Goal: Find contact information: Find contact information

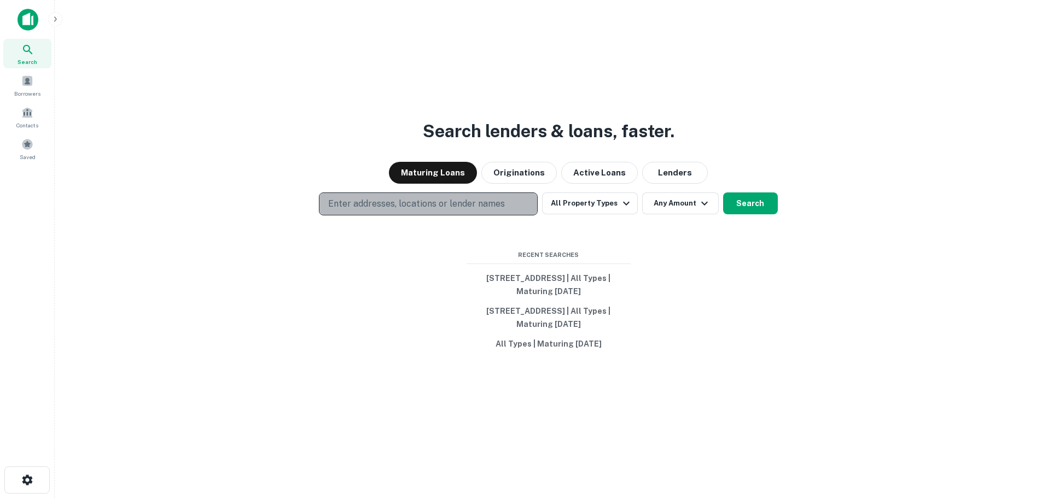
drag, startPoint x: 409, startPoint y: 201, endPoint x: 409, endPoint y: 213, distance: 12.0
click at [409, 201] on p "Enter addresses, locations or lender names" at bounding box center [416, 203] width 177 height 13
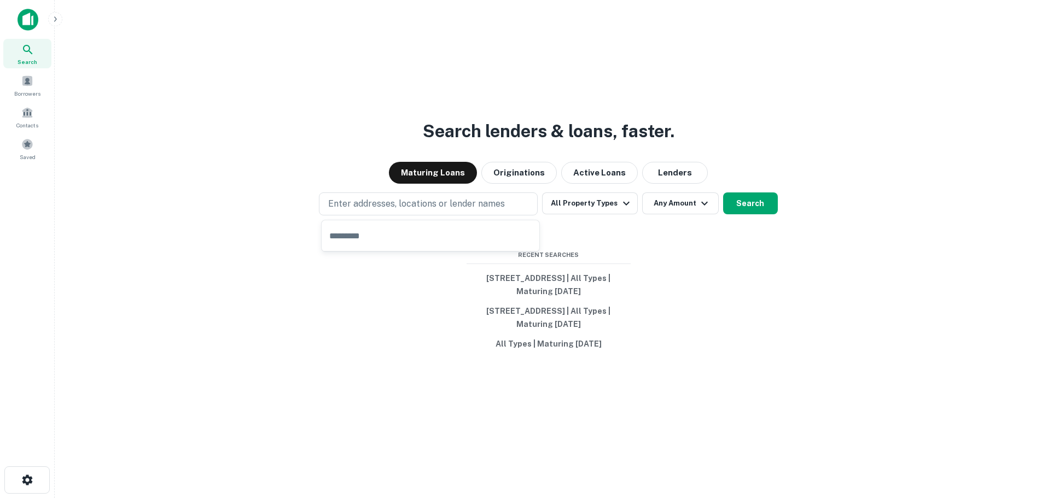
click at [400, 241] on input "text" at bounding box center [430, 235] width 218 height 31
type input "**********"
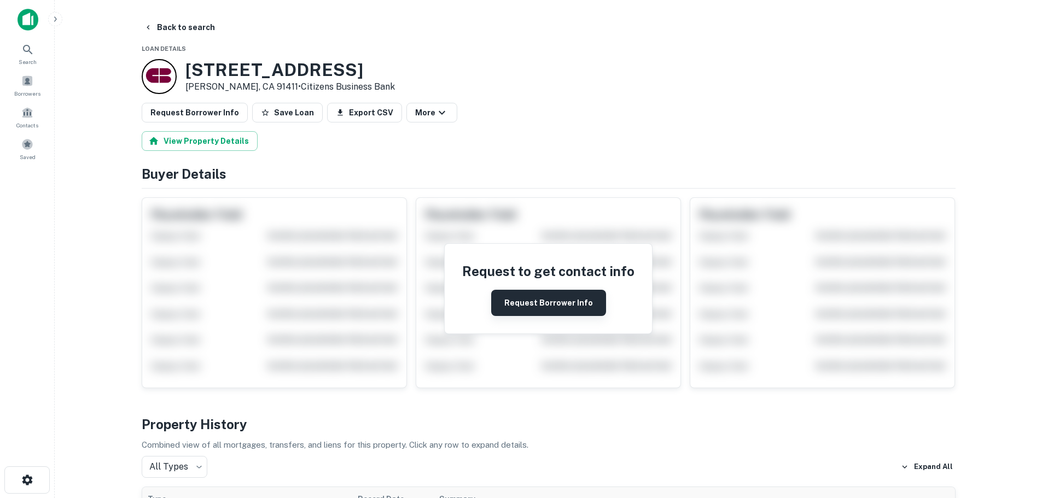
click at [522, 303] on button "Request Borrower Info" at bounding box center [548, 303] width 115 height 26
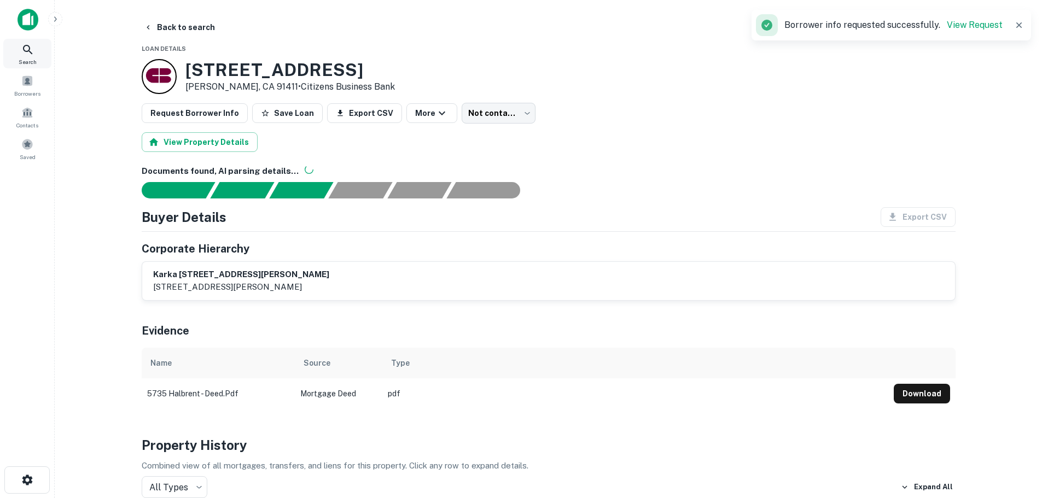
click at [42, 62] on div "Search" at bounding box center [27, 54] width 48 height 30
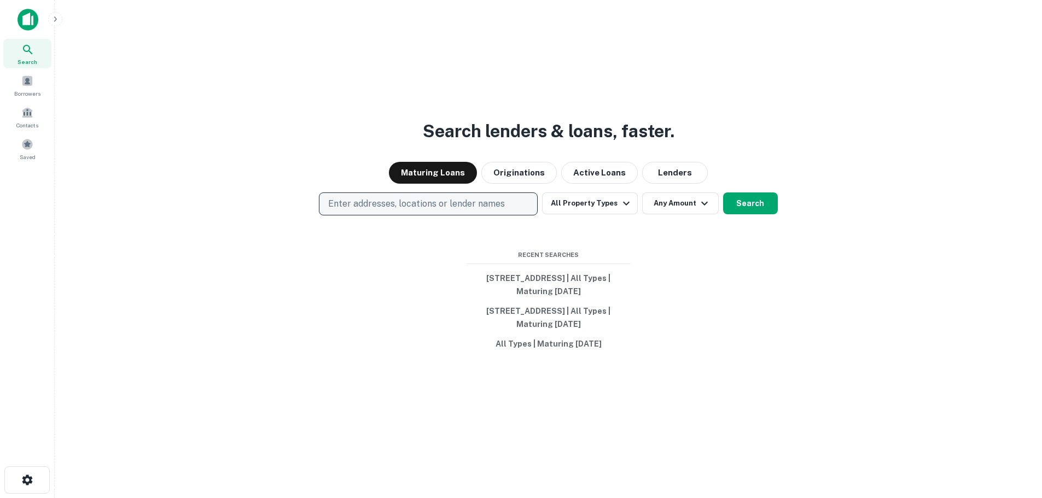
click at [477, 203] on p "Enter addresses, locations or lender names" at bounding box center [416, 203] width 177 height 13
type input "**********"
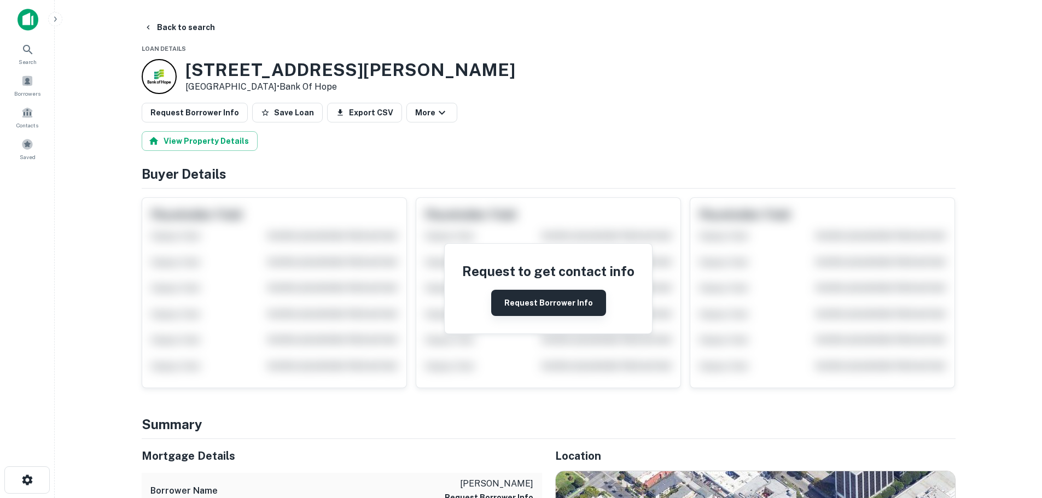
click at [535, 300] on button "Request Borrower Info" at bounding box center [548, 303] width 115 height 26
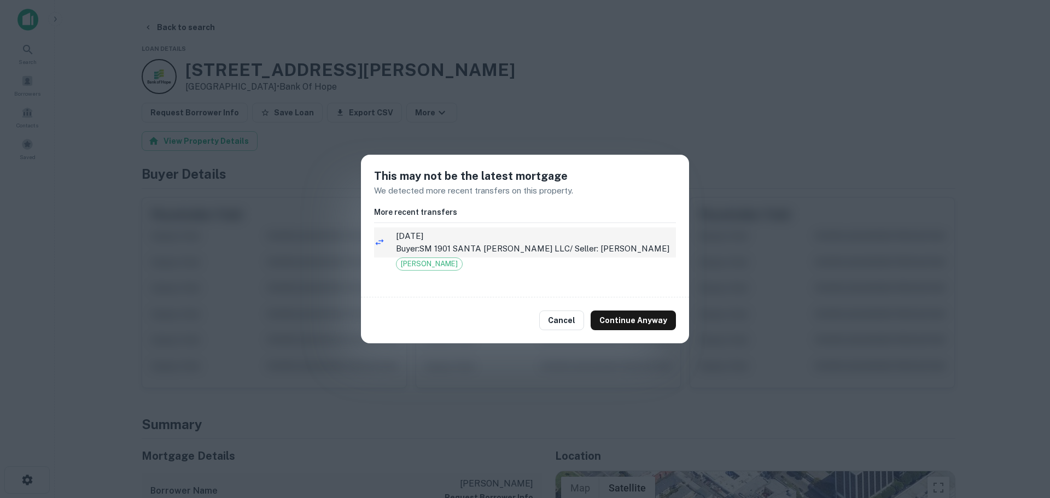
click at [506, 254] on p "Buyer: SM 1901 SANTA MONICA LLC / Seller: CHOI ROBERT S" at bounding box center [536, 248] width 280 height 13
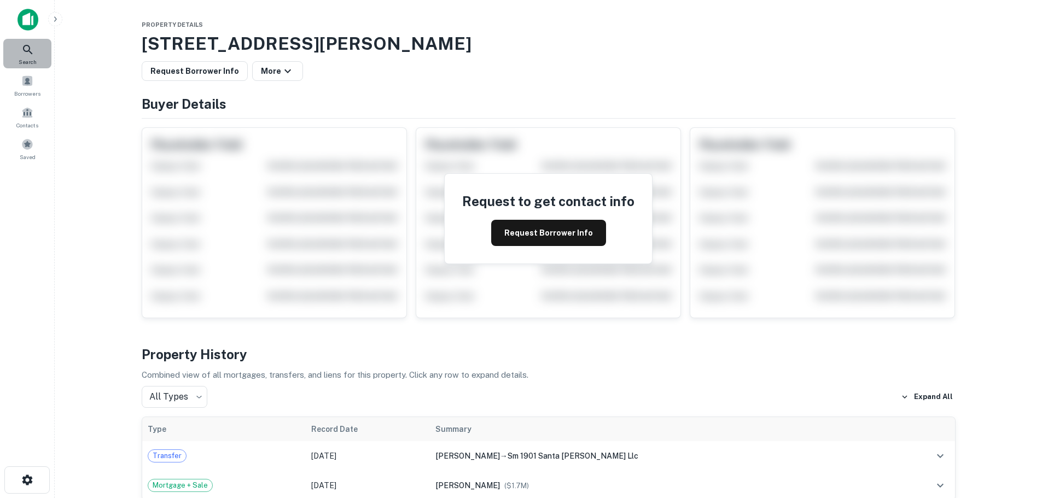
click at [24, 56] on icon at bounding box center [27, 49] width 13 height 13
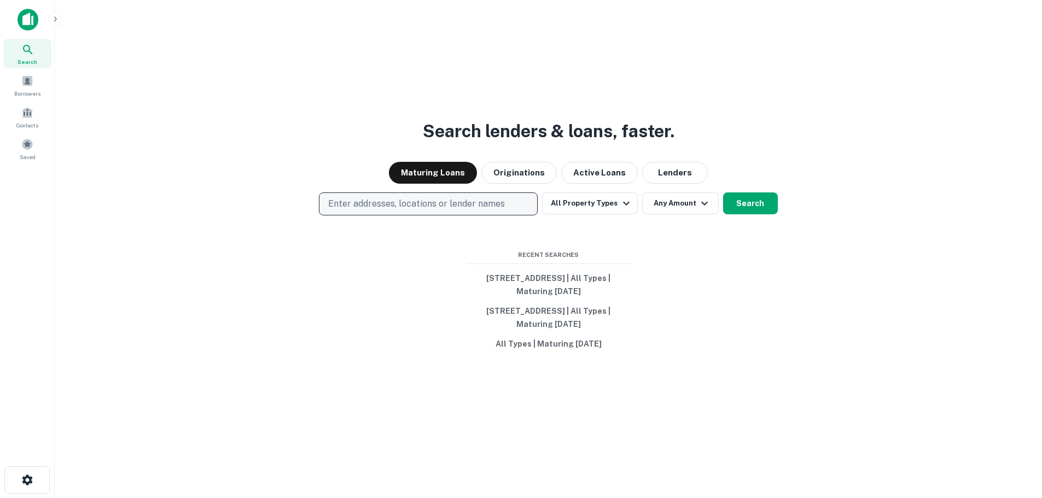
click at [348, 203] on p "Enter addresses, locations or lender names" at bounding box center [416, 203] width 177 height 13
paste input "**********"
type input "**********"
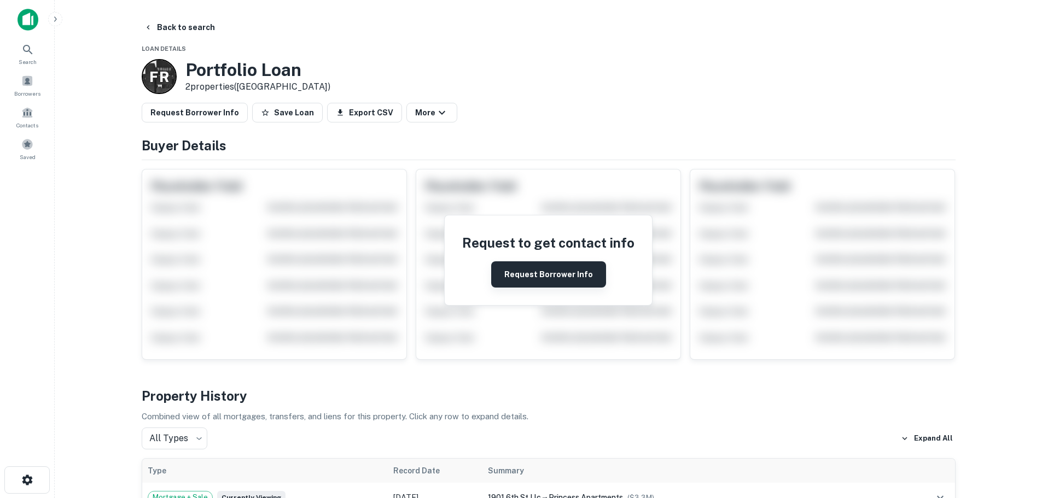
click at [529, 268] on button "Request Borrower Info" at bounding box center [548, 274] width 115 height 26
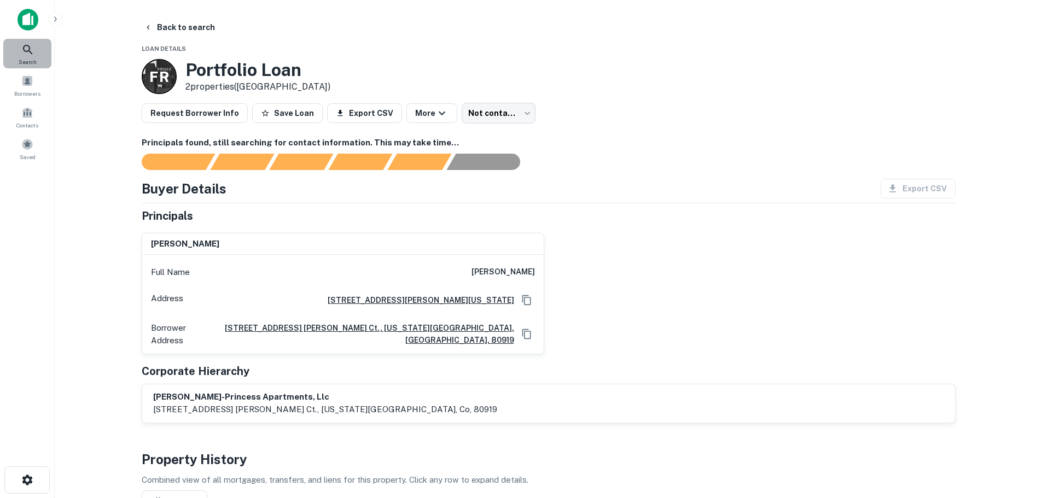
click at [31, 53] on icon at bounding box center [27, 49] width 9 height 9
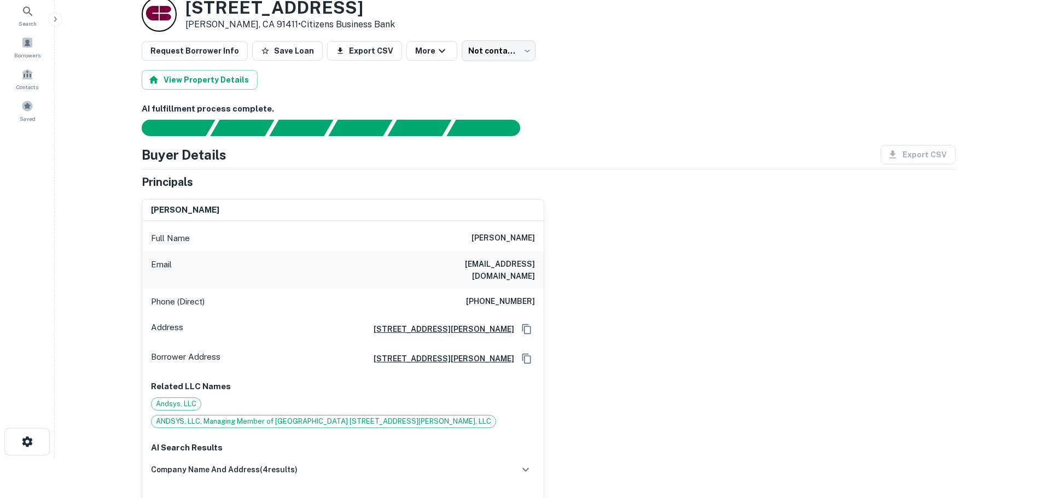
scroll to position [55, 0]
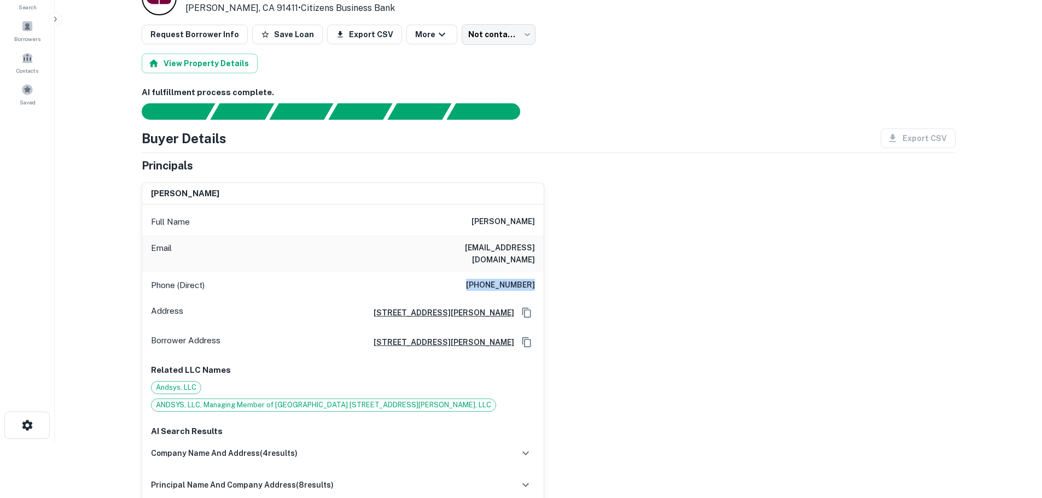
drag, startPoint x: 477, startPoint y: 274, endPoint x: 537, endPoint y: 265, distance: 60.9
click at [537, 272] on div "Phone (Direct) (818) 212-9870" at bounding box center [342, 285] width 401 height 26
copy h6 "(818) 212-9870"
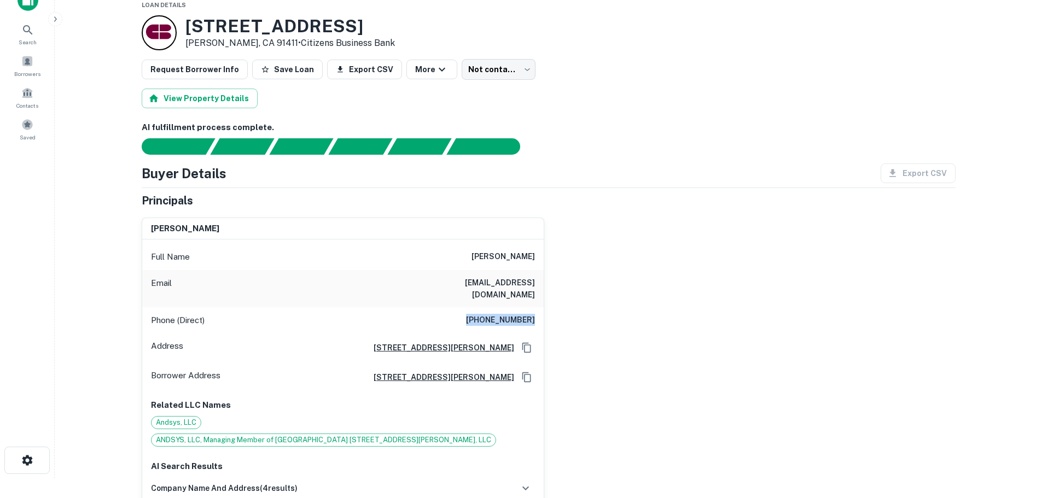
scroll to position [0, 0]
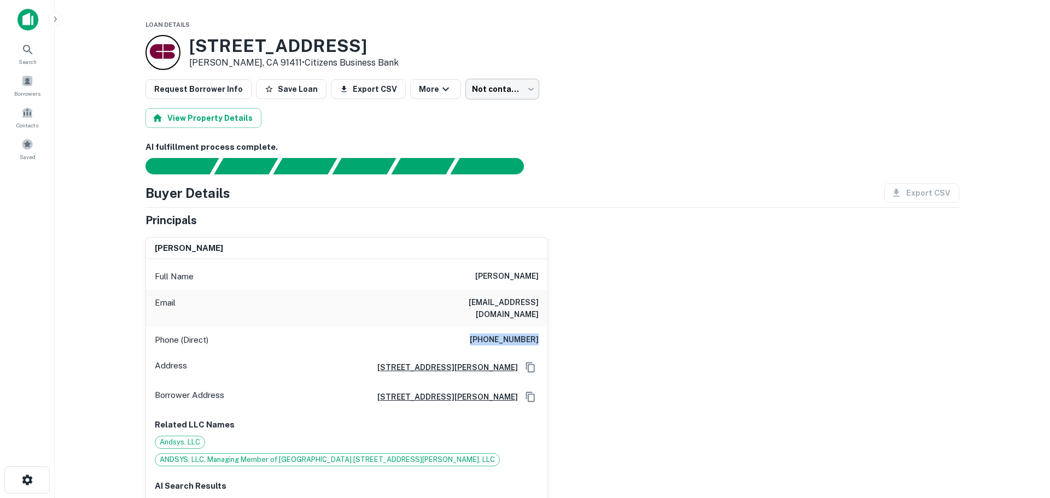
click at [501, 96] on body "Search Borrowers Contacts Saved Loan Details 5735 Halbrent Ave Van Nuys, CA 914…" at bounding box center [525, 249] width 1050 height 498
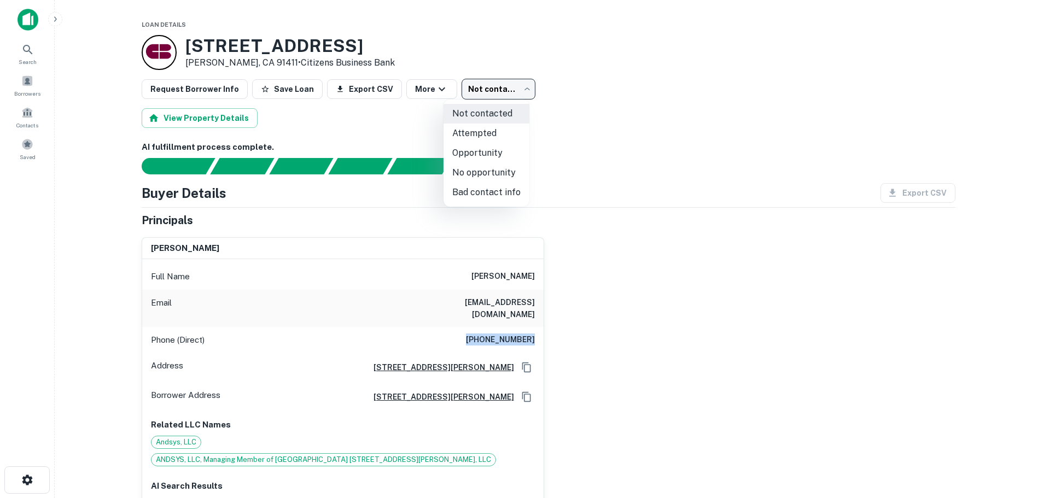
drag, startPoint x: 482, startPoint y: 156, endPoint x: 463, endPoint y: 130, distance: 32.5
click at [463, 130] on ul "Not contacted Attempted Opportunity No opportunity Bad contact info" at bounding box center [486, 153] width 86 height 107
click at [463, 130] on li "Attempted" at bounding box center [486, 134] width 86 height 20
type input "*********"
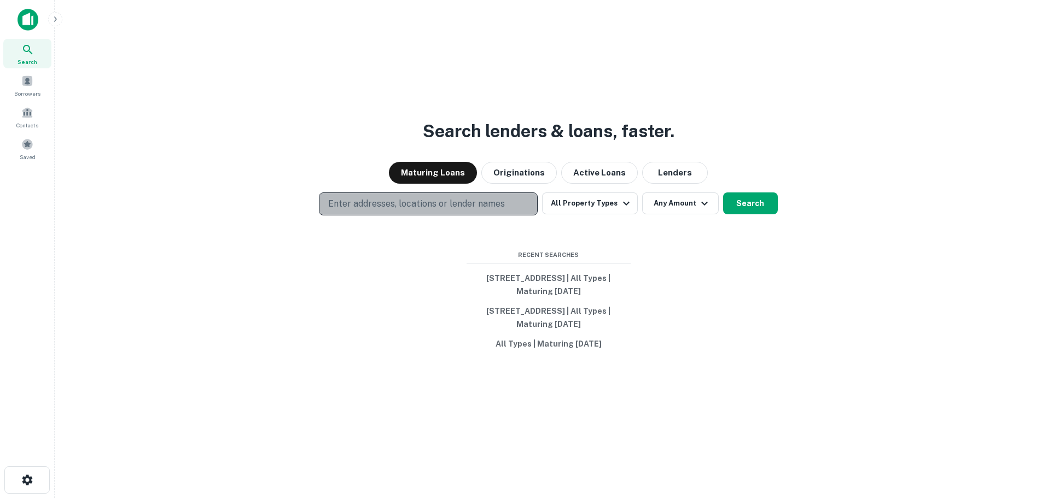
click at [461, 212] on button "Enter addresses, locations or lender names" at bounding box center [428, 203] width 219 height 23
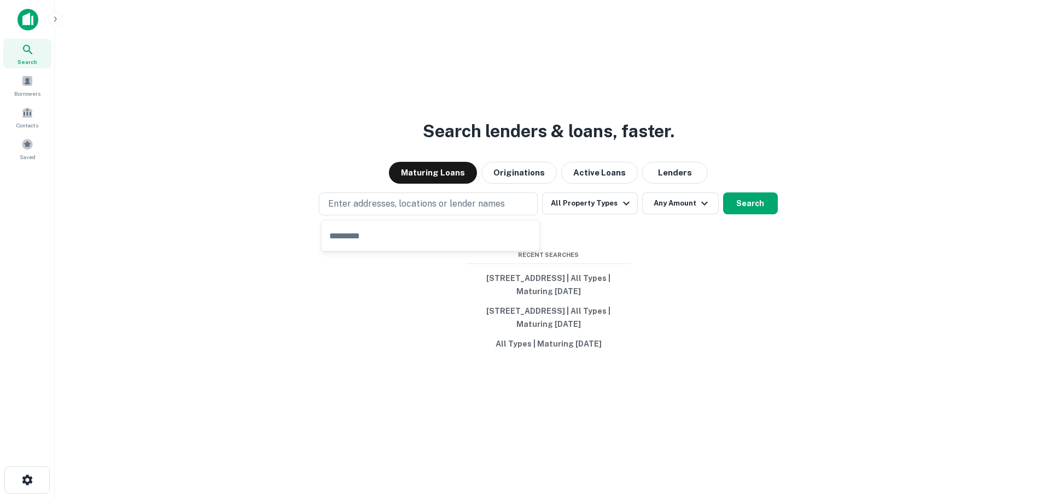
type input "**********"
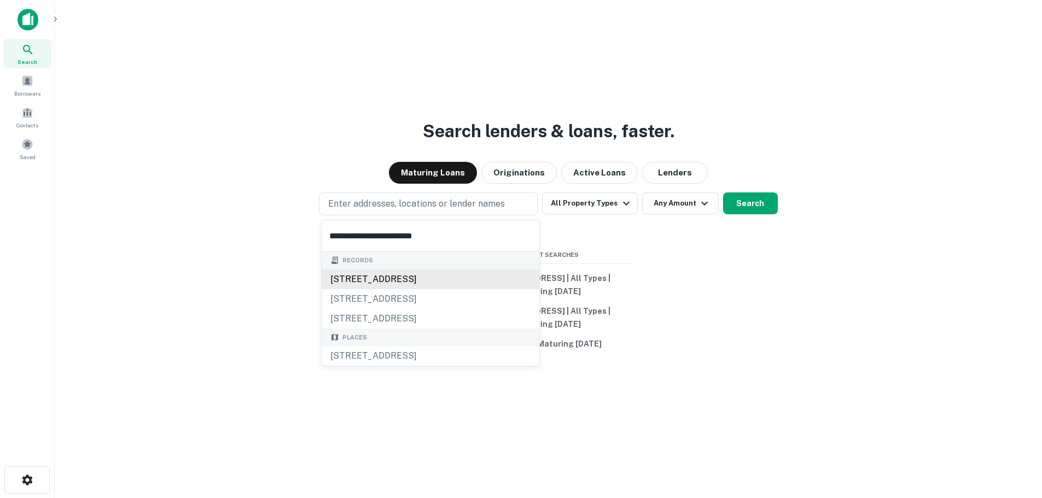
click at [411, 285] on div "[STREET_ADDRESS]" at bounding box center [430, 280] width 218 height 20
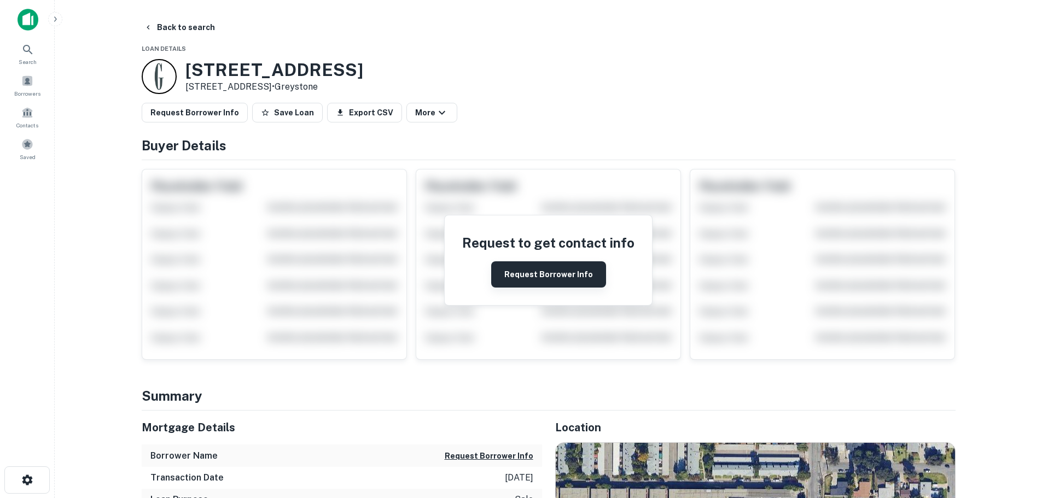
click at [532, 271] on button "Request Borrower Info" at bounding box center [548, 274] width 115 height 26
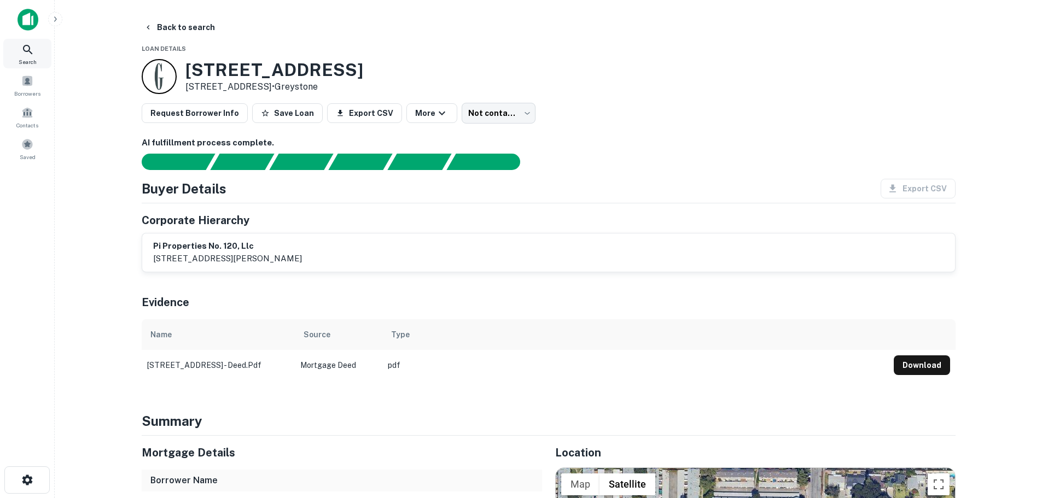
click at [18, 51] on div "Search" at bounding box center [27, 54] width 48 height 30
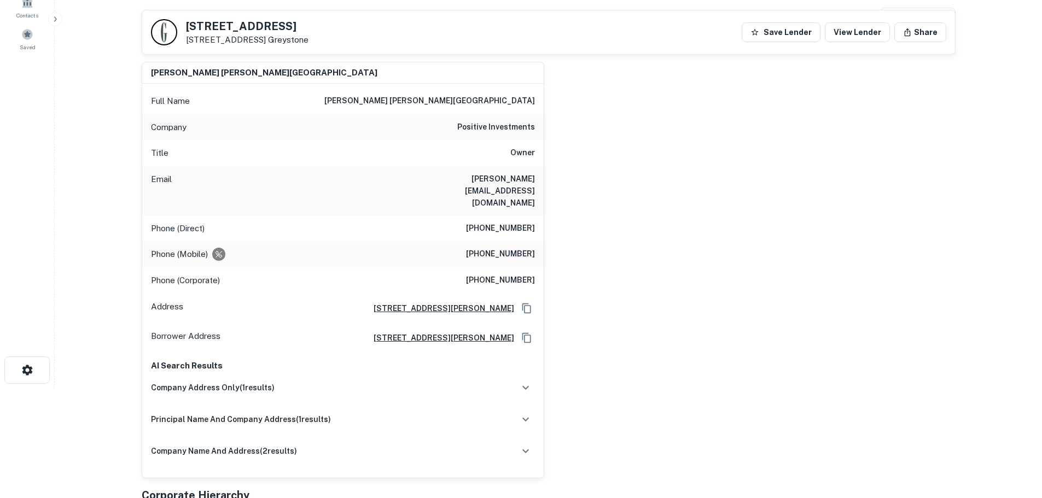
scroll to position [109, 0]
drag, startPoint x: 473, startPoint y: 231, endPoint x: 528, endPoint y: 228, distance: 55.3
click at [539, 242] on div "Phone (Mobile) (818) 370-7806" at bounding box center [342, 255] width 401 height 26
copy h6 "(818) 370-7806"
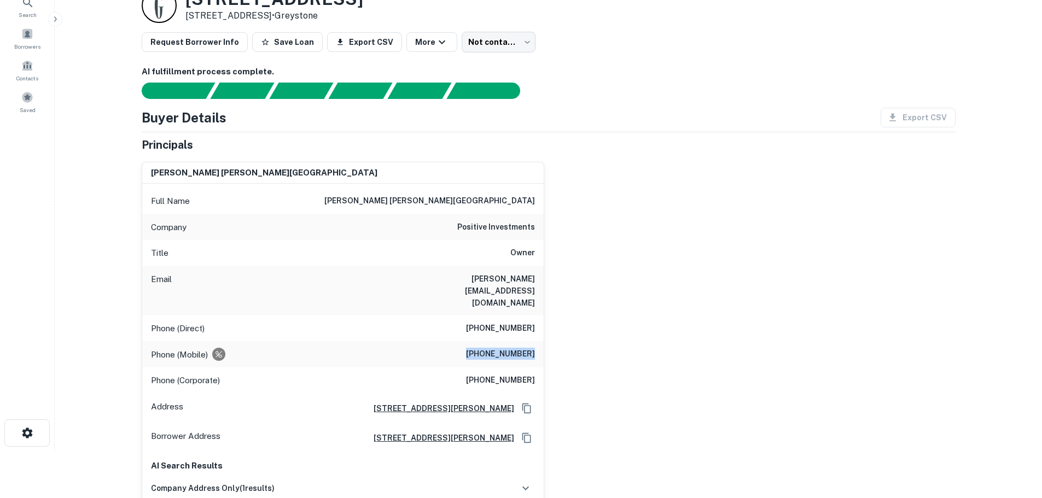
scroll to position [0, 0]
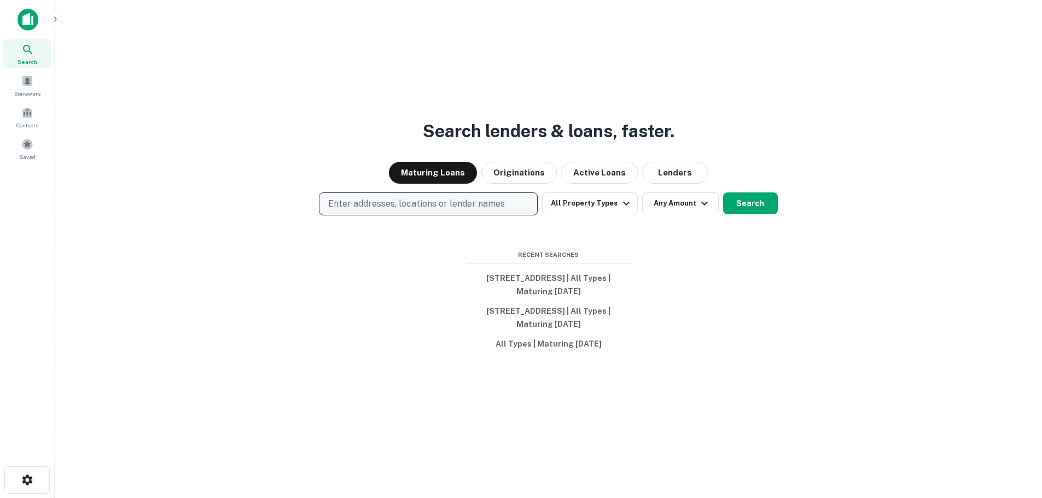
click at [355, 206] on p "Enter addresses, locations or lender names" at bounding box center [416, 203] width 177 height 13
type input "**********"
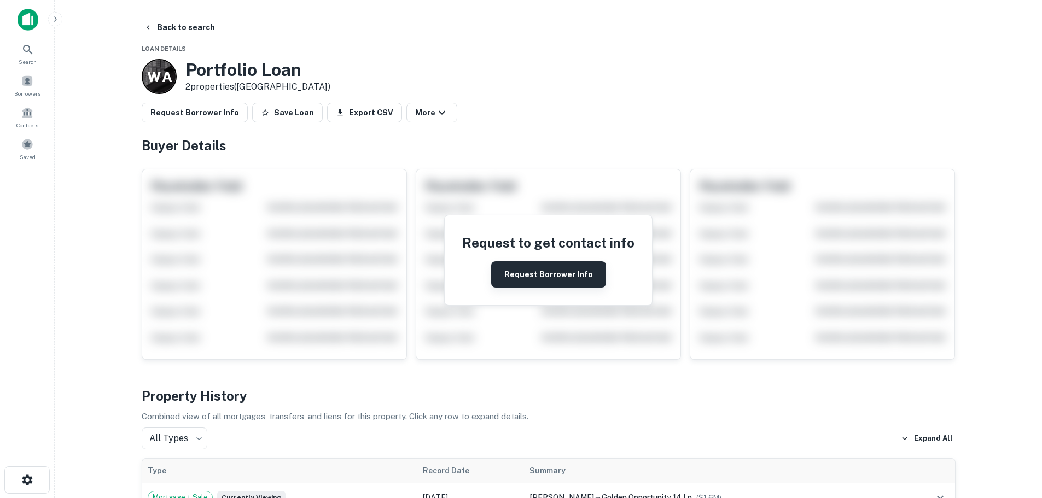
click at [532, 278] on button "Request Borrower Info" at bounding box center [548, 274] width 115 height 26
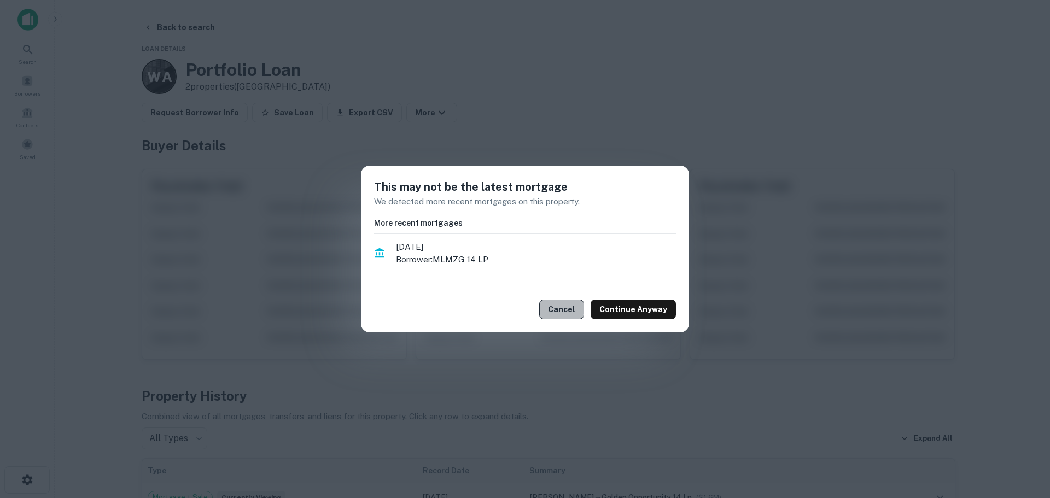
click at [563, 312] on button "Cancel" at bounding box center [561, 310] width 45 height 20
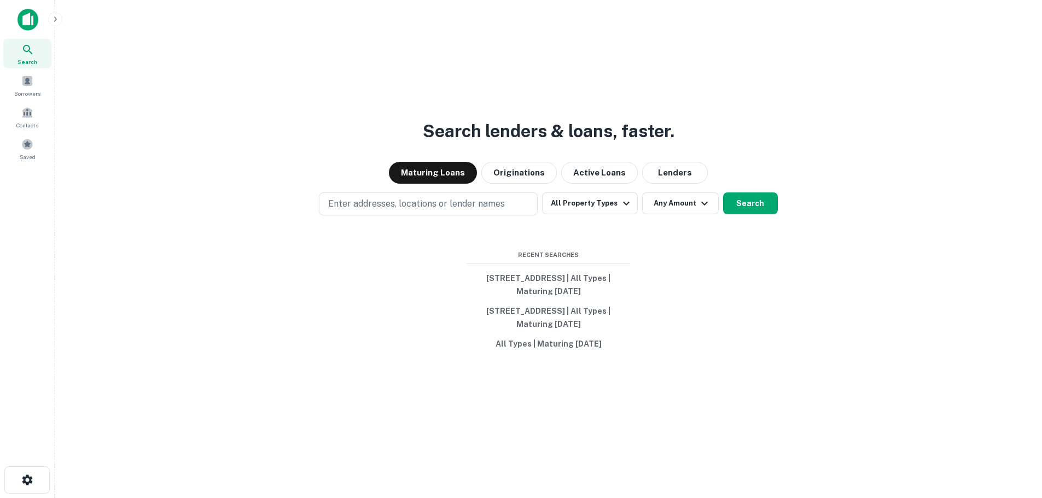
click at [364, 217] on div "Search lenders & loans, faster. Maturing Loans Originations Active Loans Lender…" at bounding box center [547, 275] width 969 height 498
click at [365, 208] on p "Enter addresses, locations or lender names" at bounding box center [416, 203] width 177 height 13
type input "**********"
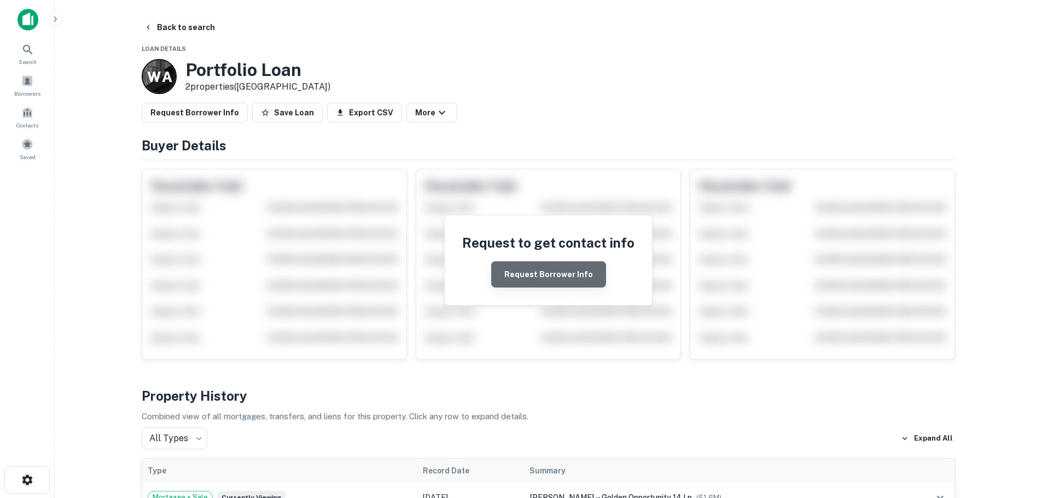
click at [555, 281] on button "Request Borrower Info" at bounding box center [548, 274] width 115 height 26
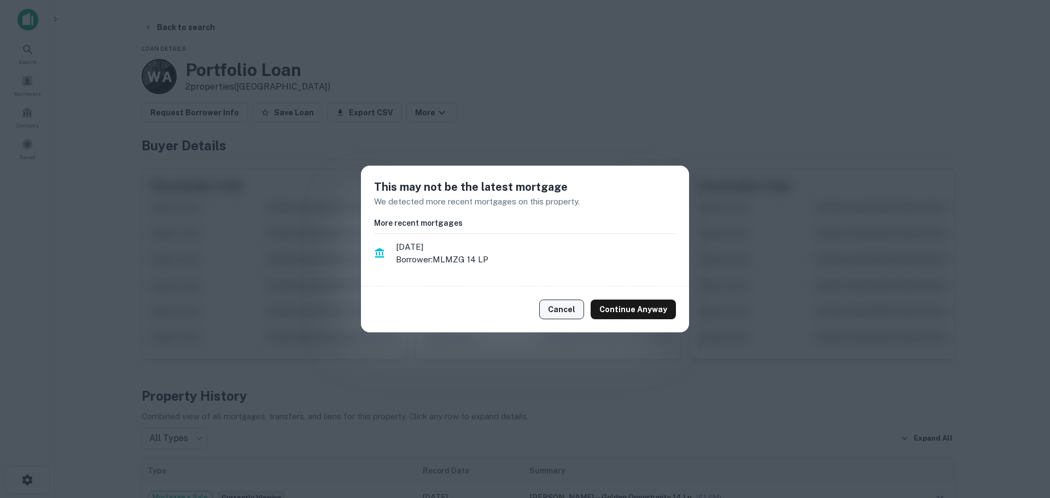
click at [558, 312] on button "Cancel" at bounding box center [561, 310] width 45 height 20
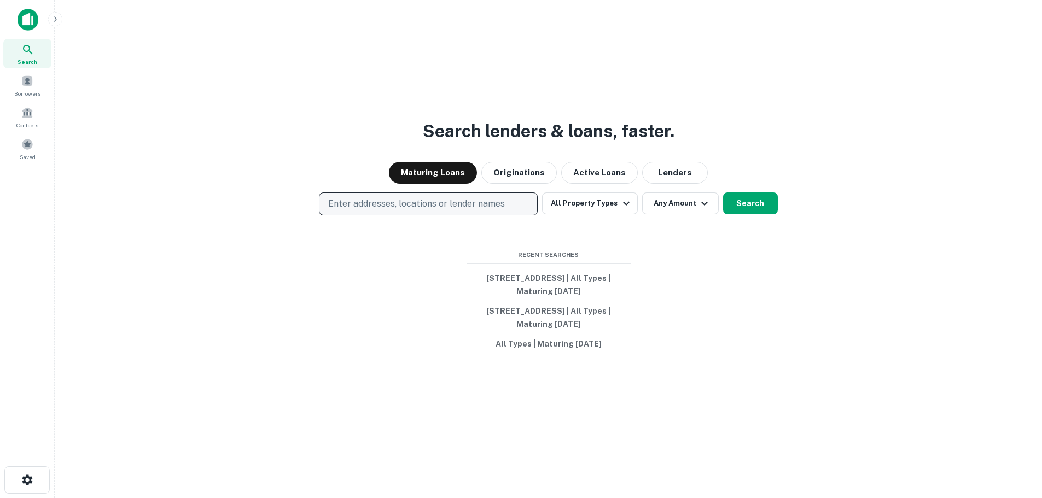
click at [414, 209] on p "Enter addresses, locations or lender names" at bounding box center [416, 203] width 177 height 13
type input "**********"
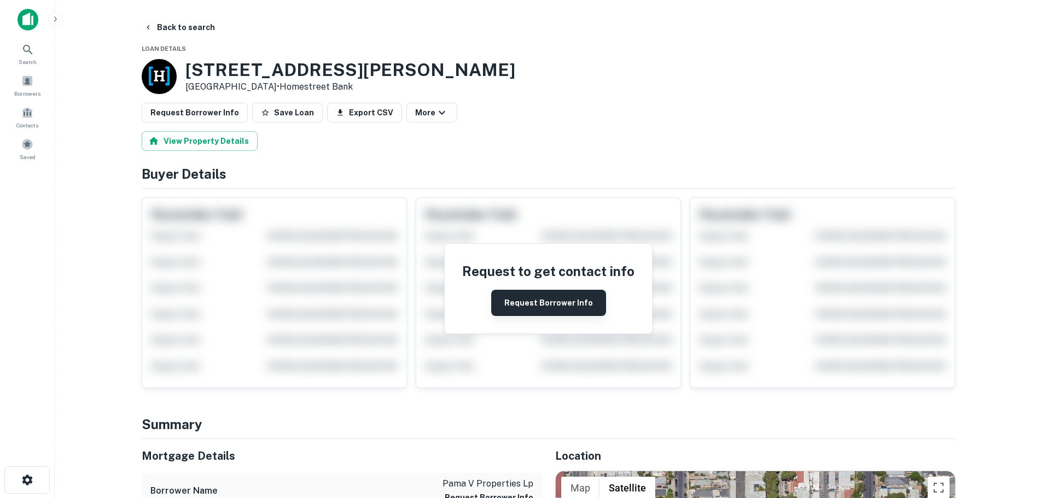
click at [566, 301] on button "Request Borrower Info" at bounding box center [548, 303] width 115 height 26
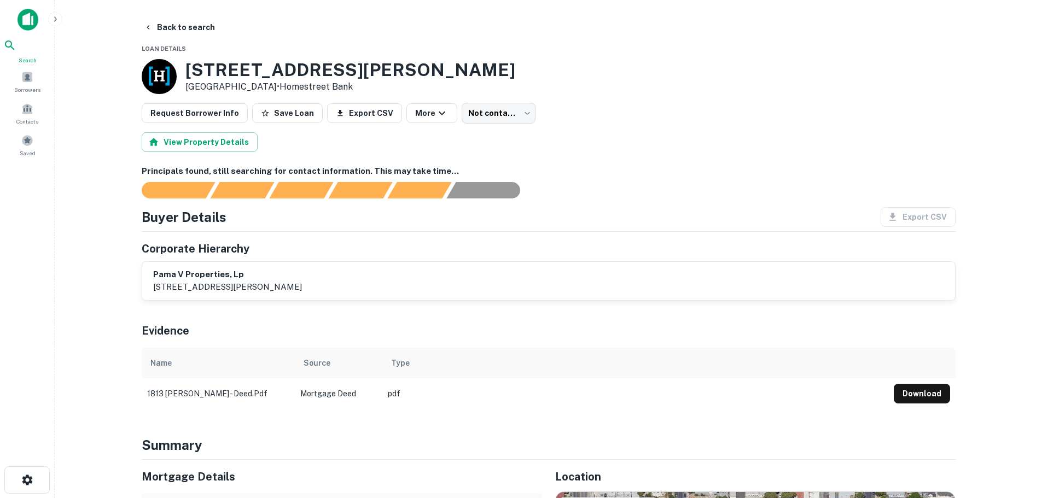
click at [16, 49] on icon at bounding box center [9, 45] width 13 height 13
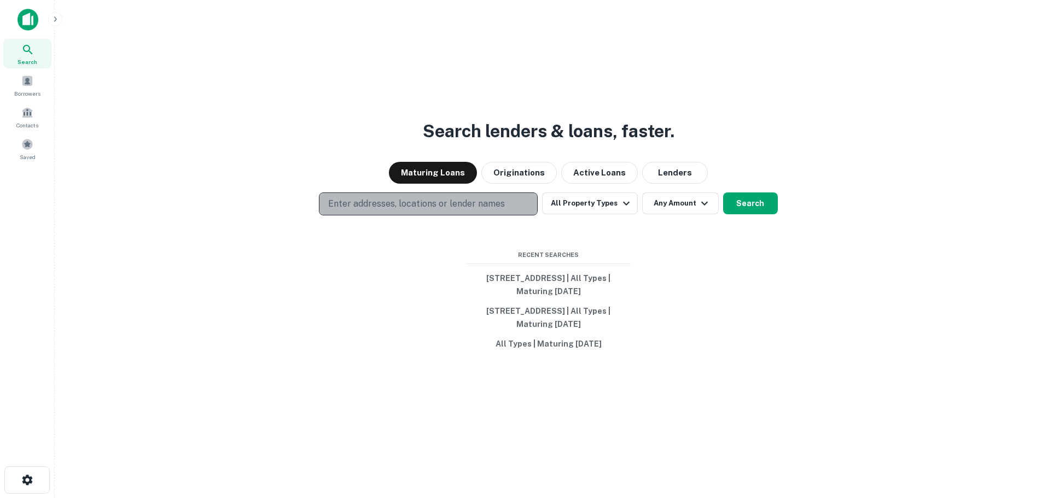
click at [414, 200] on p "Enter addresses, locations or lender names" at bounding box center [416, 203] width 177 height 13
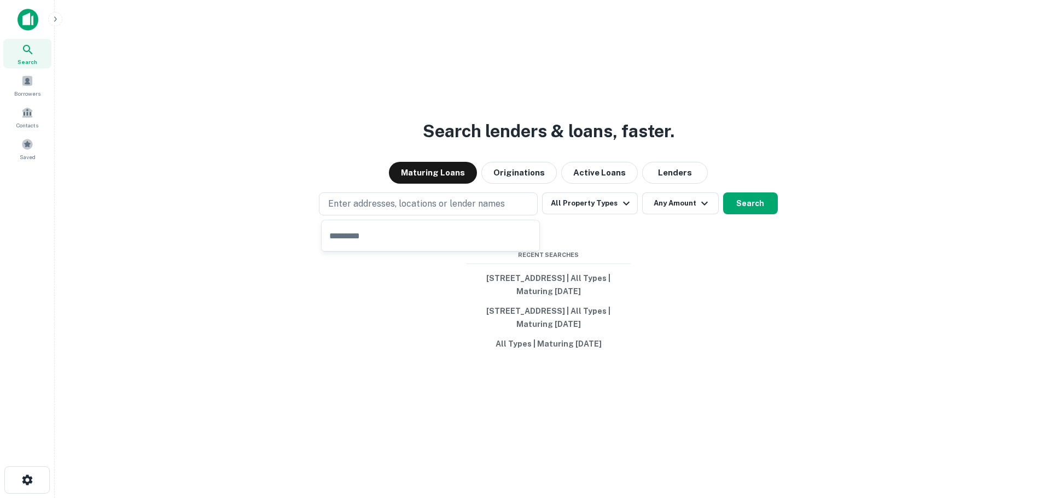
type input "**********"
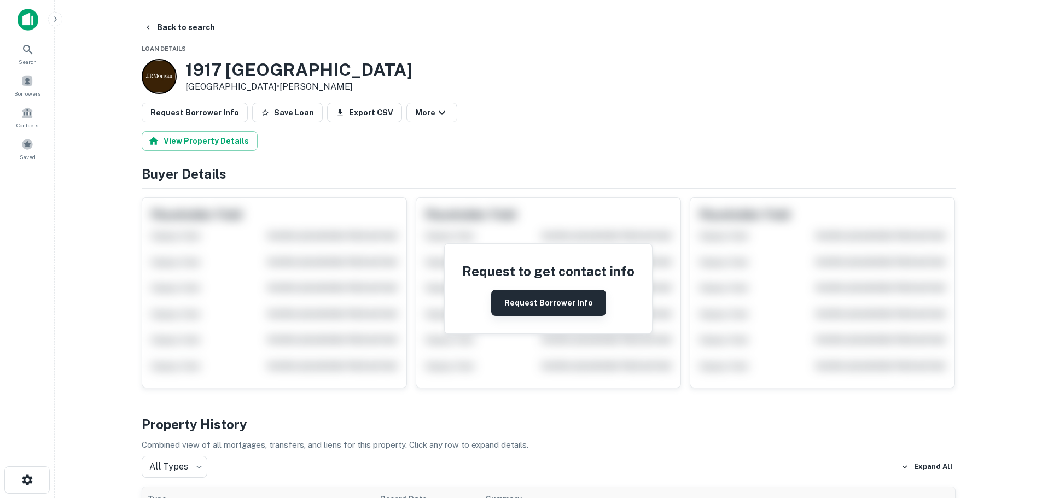
click at [536, 301] on button "Request Borrower Info" at bounding box center [548, 303] width 115 height 26
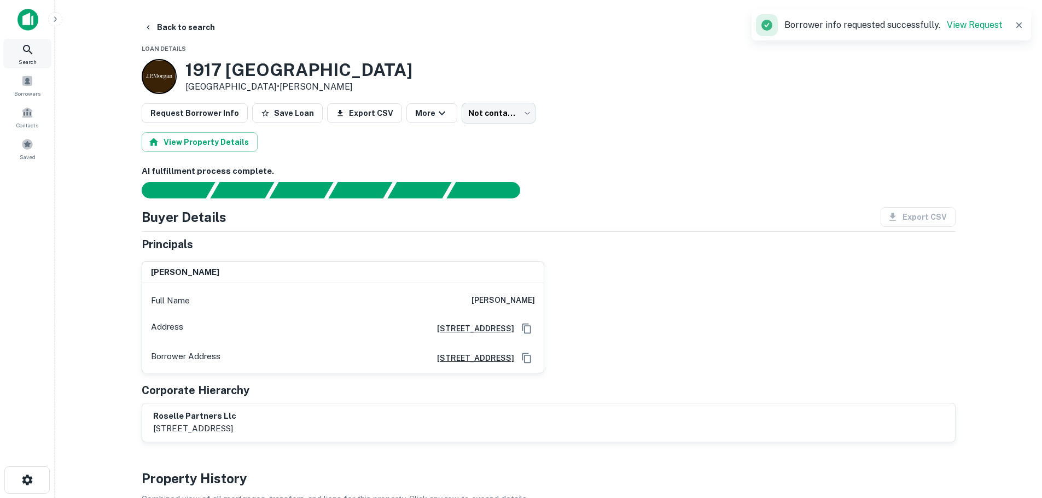
click at [21, 45] on icon at bounding box center [27, 49] width 13 height 13
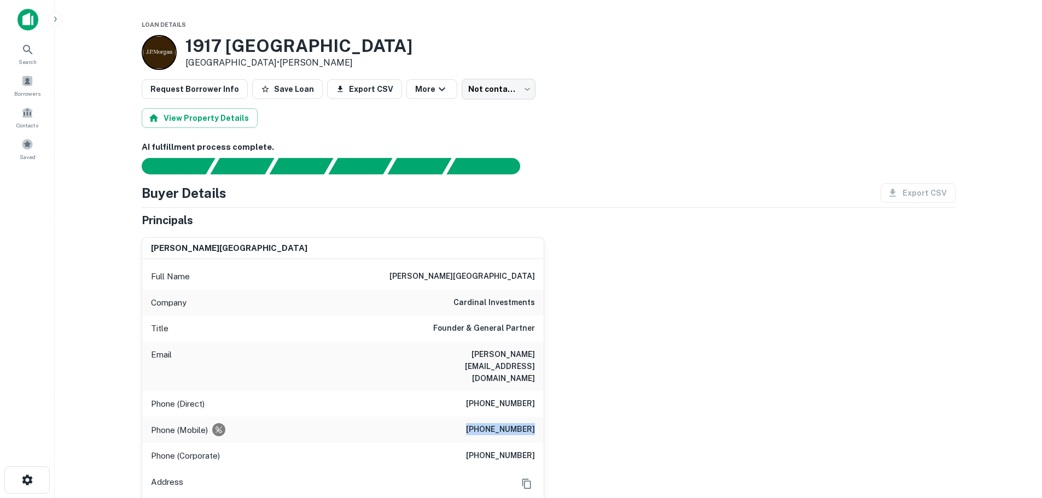
drag, startPoint x: 478, startPoint y: 405, endPoint x: 547, endPoint y: 405, distance: 68.3
click at [547, 405] on div "kyle a. ransford Full Name kyle a. ransford Company cardinal investments Title …" at bounding box center [544, 442] width 822 height 426
copy h6 "(310) 780-9955"
click at [575, 292] on div "kyle a. ransford Full Name kyle a. ransford Company cardinal investments Title …" at bounding box center [544, 442] width 822 height 426
click at [468, 90] on body "Search Borrowers Contacts Saved Loan Details 1917 Santa Ynez St Los Angeles, CA…" at bounding box center [521, 249] width 1042 height 498
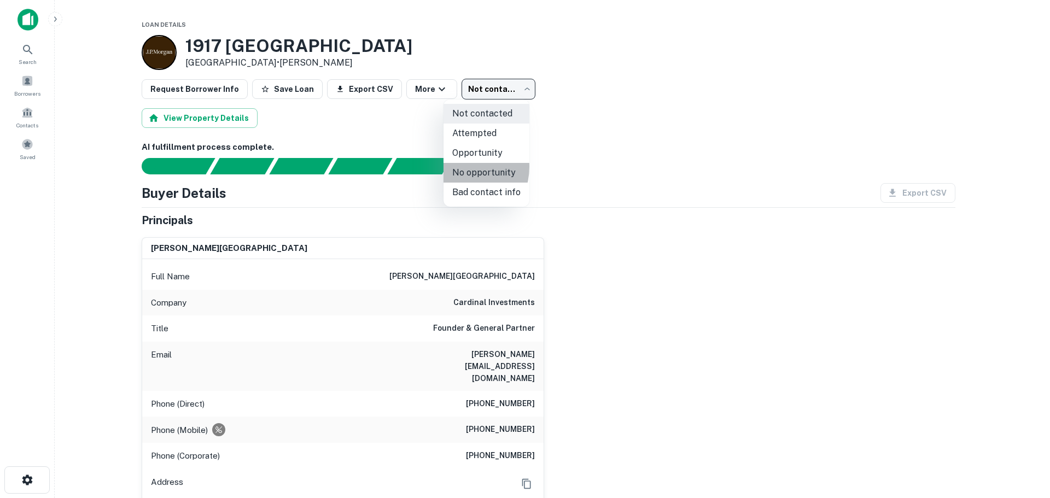
click at [458, 167] on li "No opportunity" at bounding box center [486, 173] width 86 height 20
type input "**********"
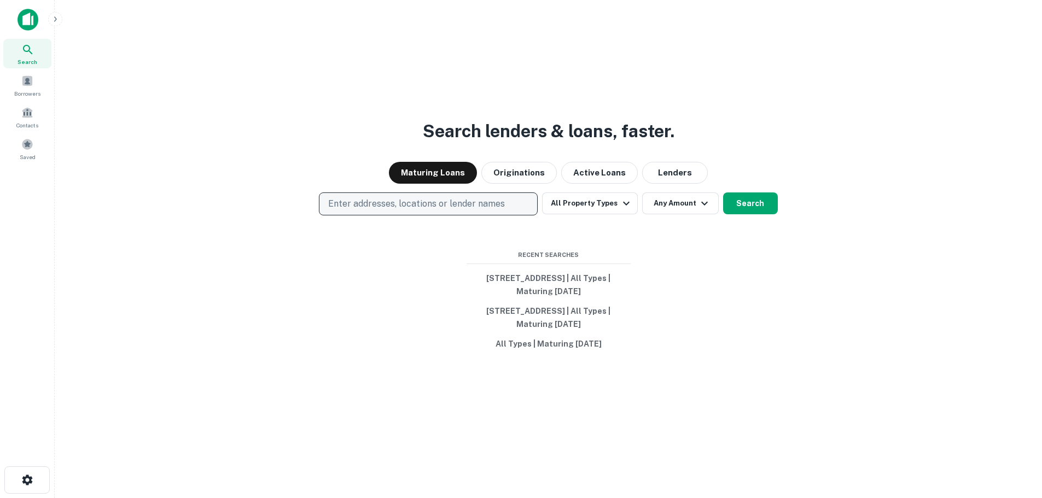
click at [369, 198] on button "Enter addresses, locations or lender names" at bounding box center [428, 203] width 219 height 23
type input "**********"
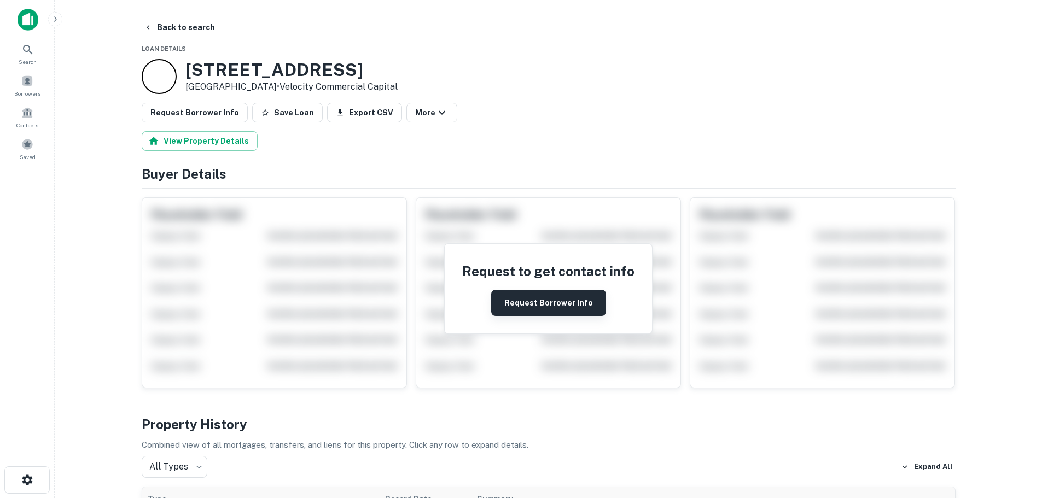
click at [524, 304] on button "Request Borrower Info" at bounding box center [548, 303] width 115 height 26
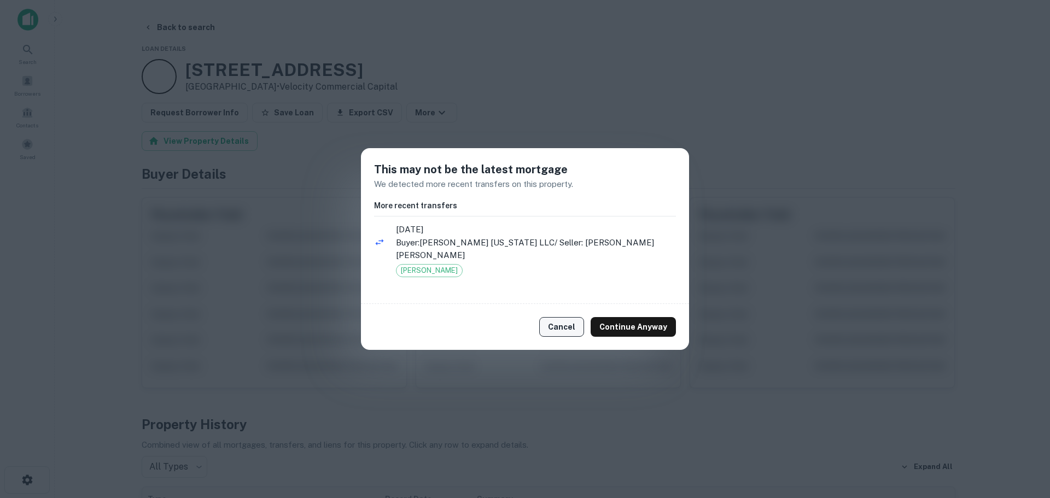
click at [573, 324] on button "Cancel" at bounding box center [561, 327] width 45 height 20
